Goal: Transaction & Acquisition: Purchase product/service

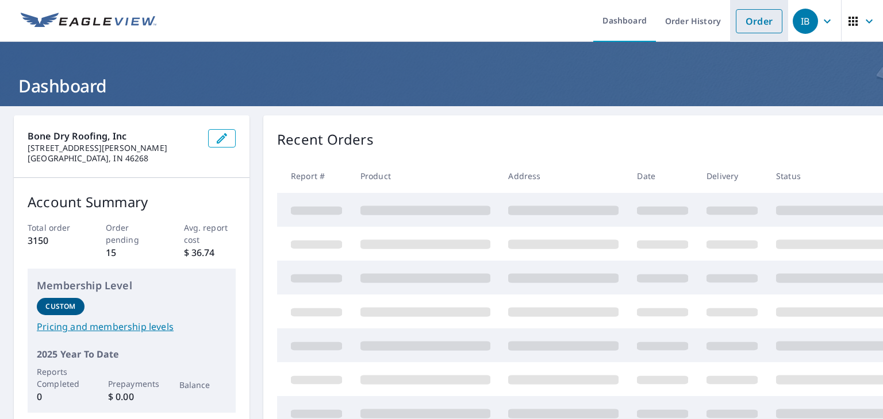
click at [736, 15] on link "Order" at bounding box center [759, 21] width 47 height 24
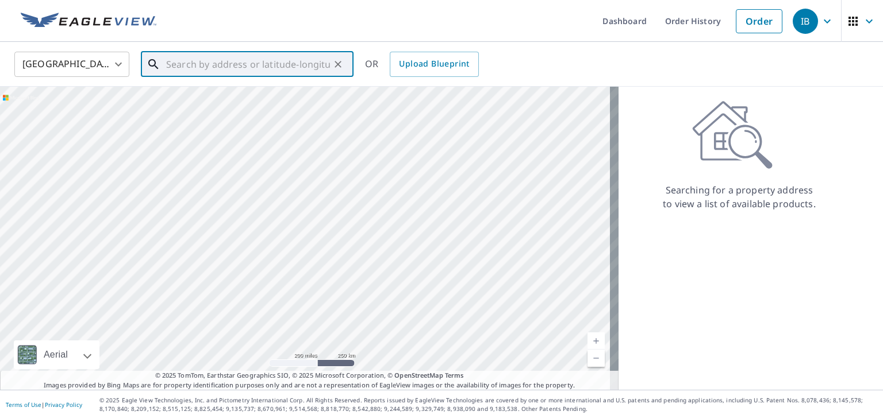
click at [195, 65] on input "text" at bounding box center [248, 64] width 164 height 32
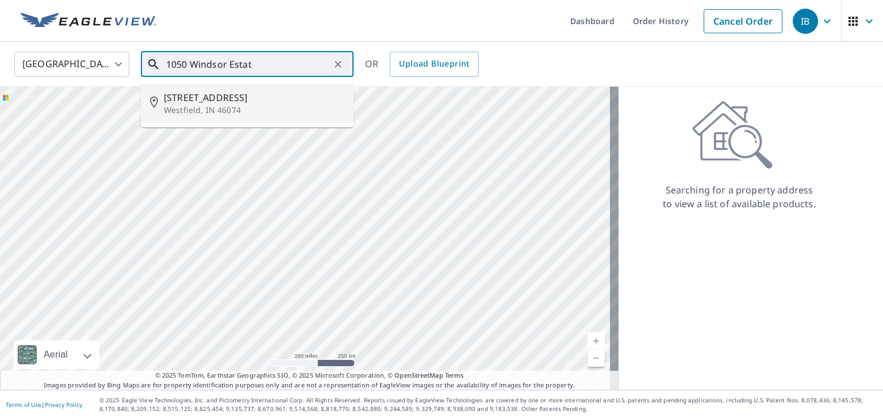
click at [247, 103] on span "[STREET_ADDRESS]" at bounding box center [254, 98] width 180 height 14
type input "[STREET_ADDRESS]"
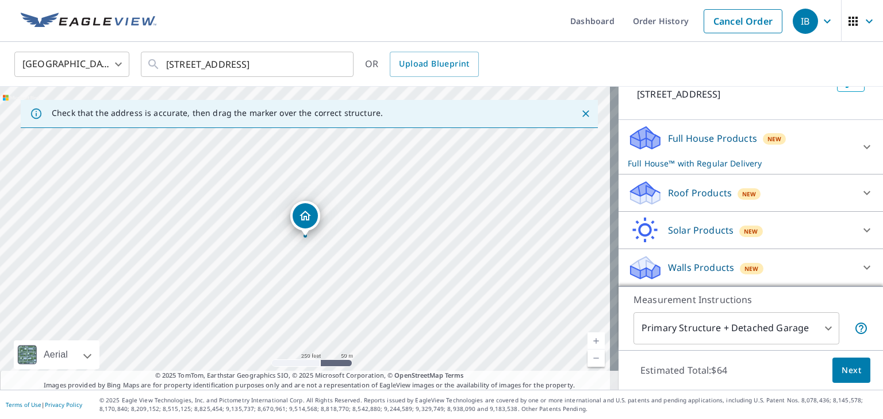
scroll to position [94, 0]
click at [860, 194] on icon at bounding box center [867, 193] width 14 height 14
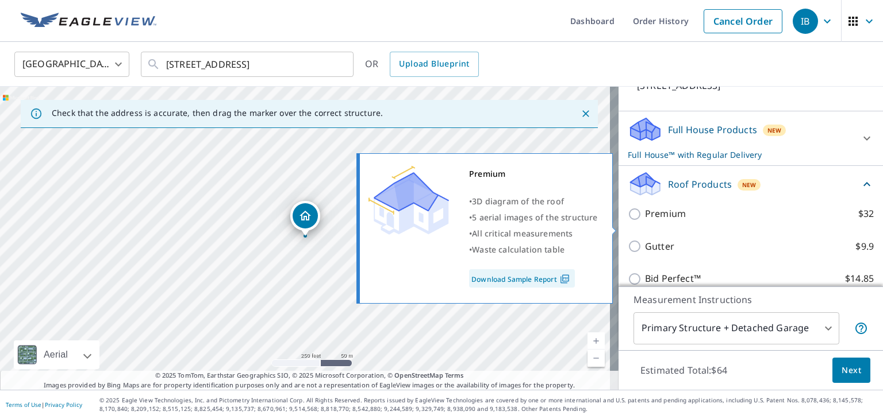
click at [629, 221] on input "Premium $32" at bounding box center [636, 214] width 17 height 14
checkbox input "true"
checkbox input "false"
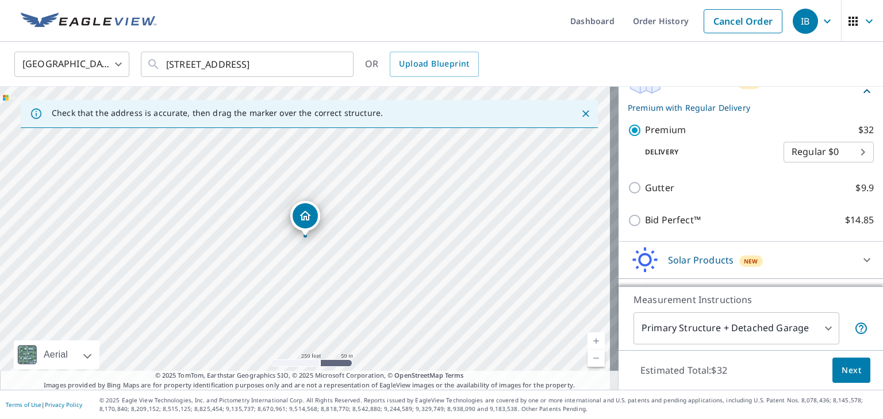
scroll to position [221, 0]
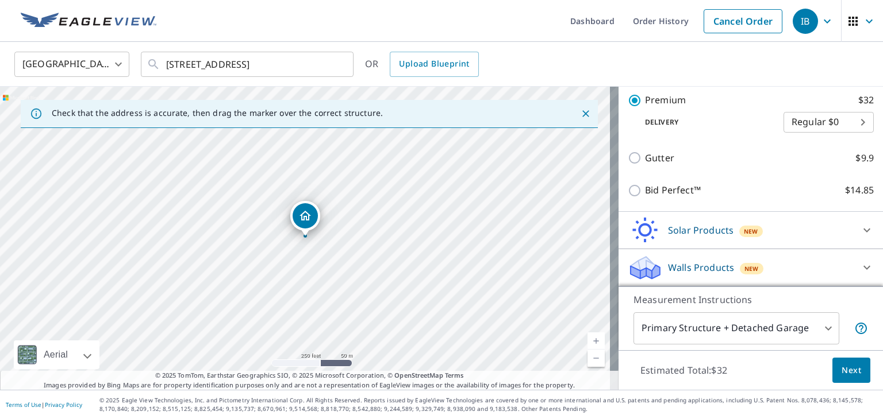
click at [837, 378] on button "Next" at bounding box center [851, 371] width 38 height 26
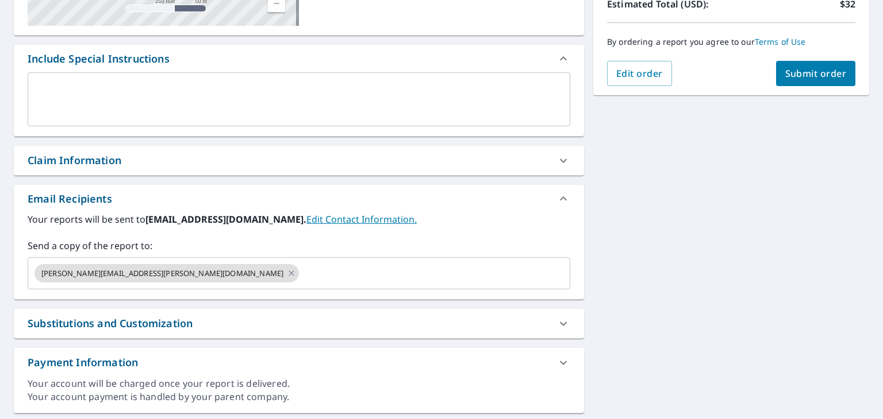
scroll to position [274, 0]
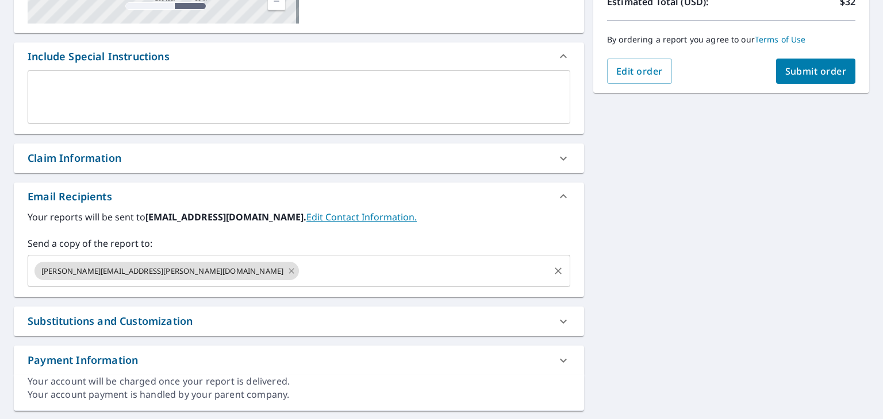
click at [287, 274] on icon at bounding box center [291, 271] width 9 height 13
checkbox input "true"
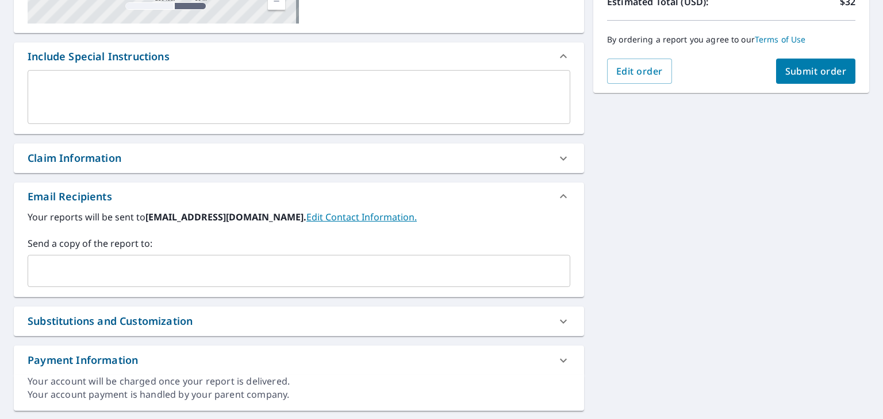
click at [60, 267] on input "text" at bounding box center [290, 271] width 515 height 22
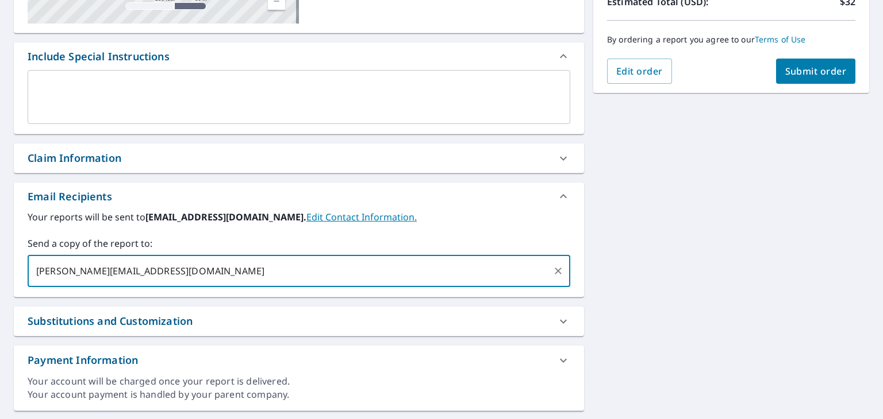
type input "[PERSON_NAME][EMAIL_ADDRESS][DOMAIN_NAME]"
click at [303, 230] on div "Your reports will be sent to [EMAIL_ADDRESS][DOMAIN_NAME]. Edit Contact Informa…" at bounding box center [299, 248] width 542 height 77
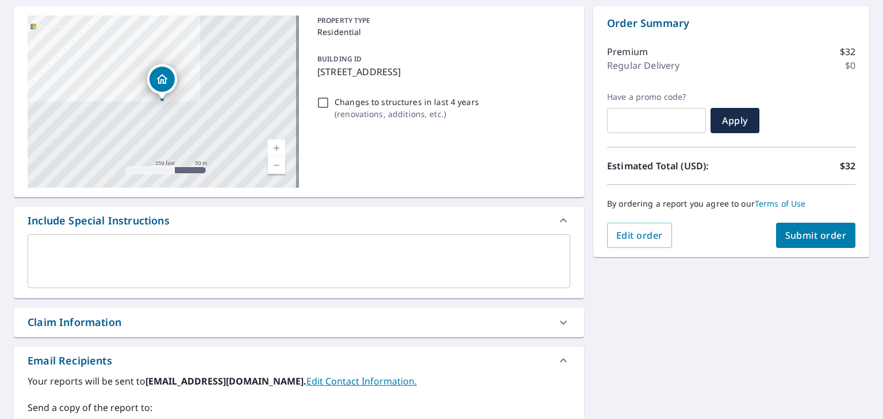
scroll to position [110, 0]
click at [795, 238] on span "Submit order" at bounding box center [815, 234] width 61 height 13
checkbox input "true"
